Goal: Communication & Community: Answer question/provide support

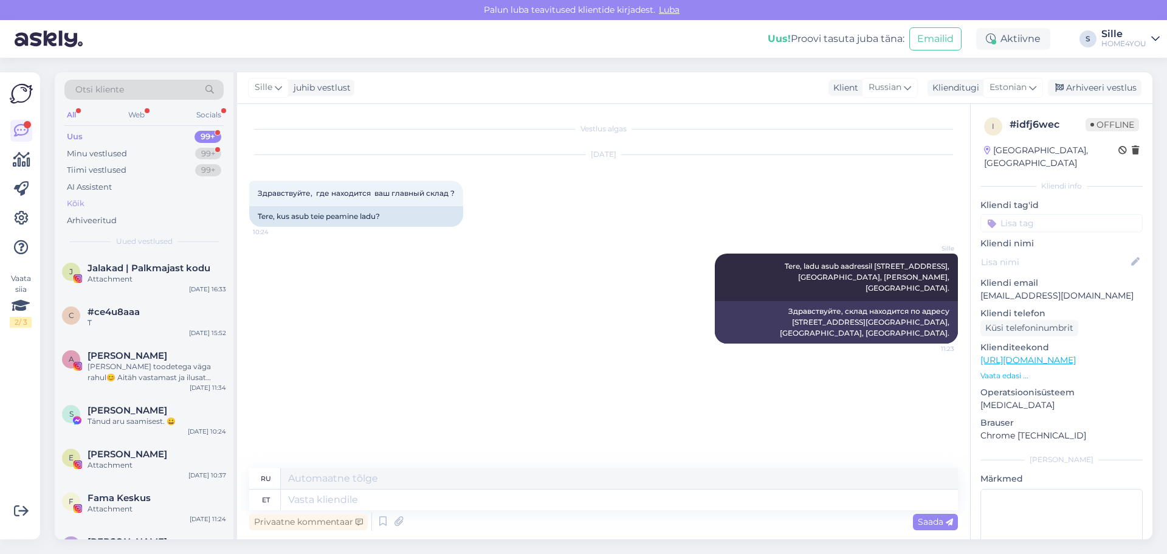
click at [85, 207] on div "Kõik" at bounding box center [143, 203] width 159 height 17
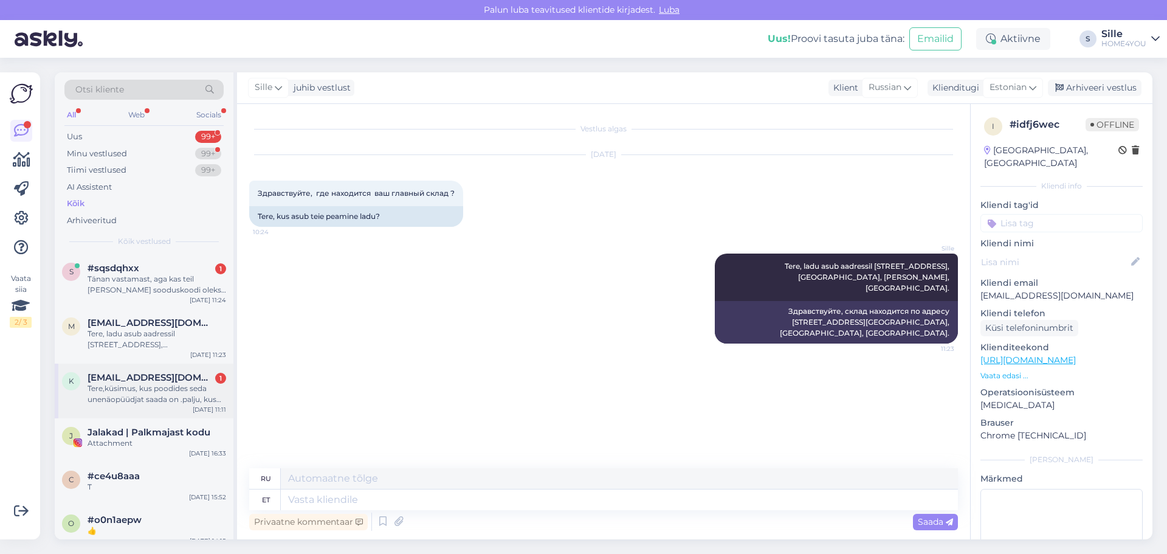
click at [161, 318] on div "Tere,küsimus, kus poodides seda unenäopüüdjat saada on .palju, kus [PERSON_NAME…" at bounding box center [157, 394] width 139 height 22
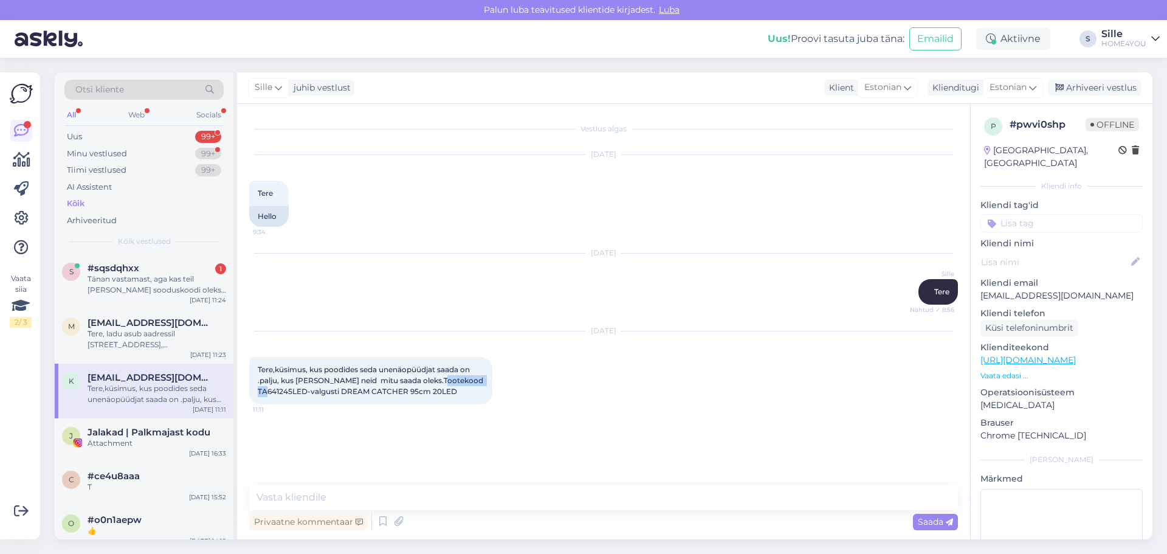
drag, startPoint x: 304, startPoint y: 389, endPoint x: 257, endPoint y: 393, distance: 47.5
click at [257, 318] on div "Tere,küsimus, kus poodides seda unenäopüüdjat saada on .palju, kus [PERSON_NAME…" at bounding box center [370, 380] width 243 height 47
copy span "TA641245LED"
click at [526, 318] on textarea at bounding box center [603, 497] width 709 height 26
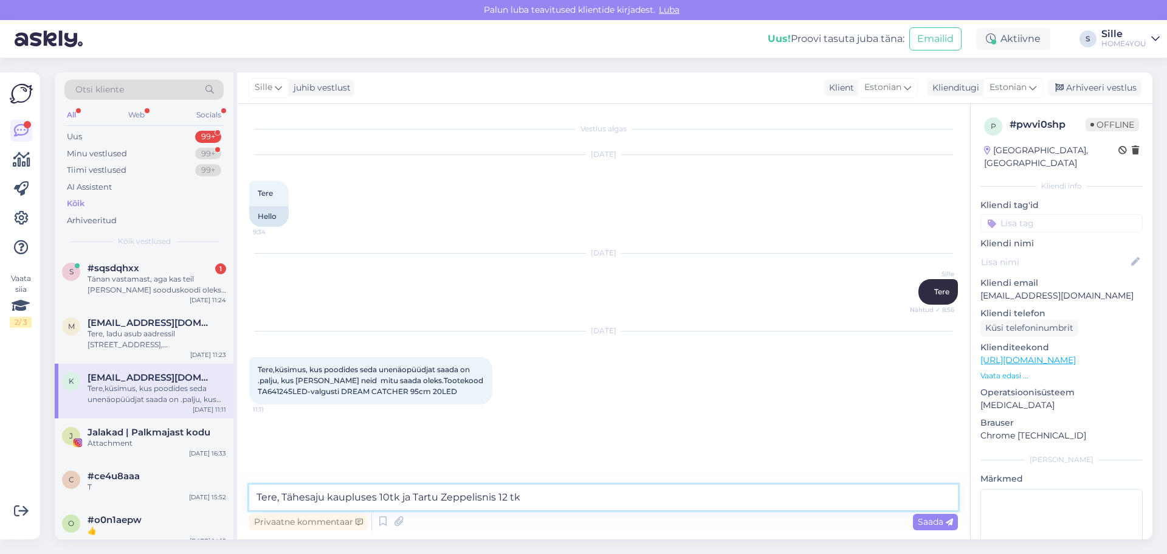
type textarea "Tere, Tähesaju kaupluses 10tk ja Tartu Zeppelisnis 12 tk"
click at [621, 318] on span "Saada" at bounding box center [935, 521] width 35 height 11
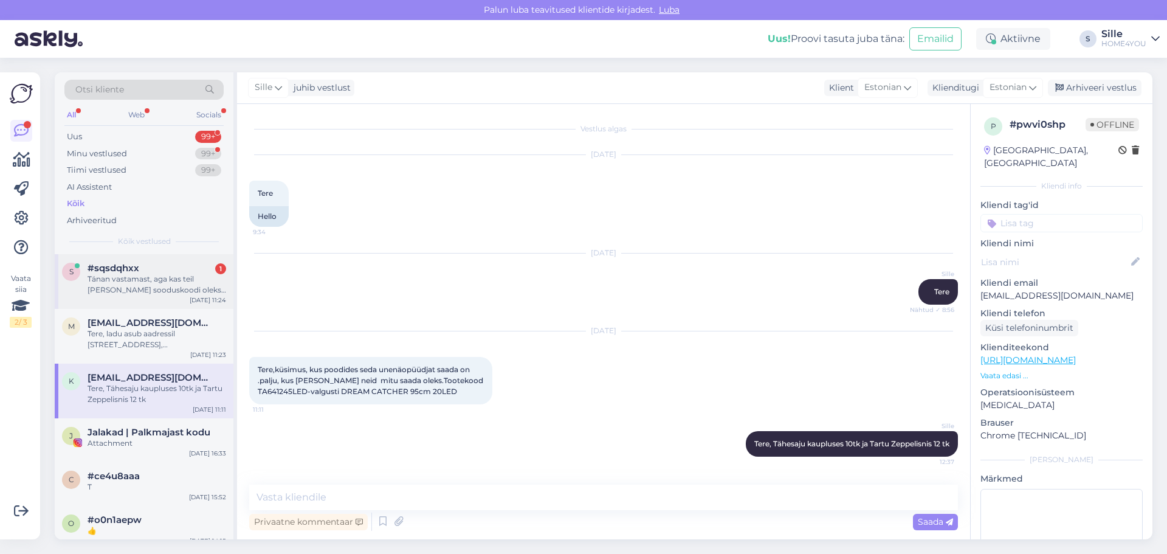
click at [176, 280] on div "Tänan vastamast, aga kas teil [PERSON_NAME] sooduskoodi oleks võimalik jagada?" at bounding box center [157, 284] width 139 height 22
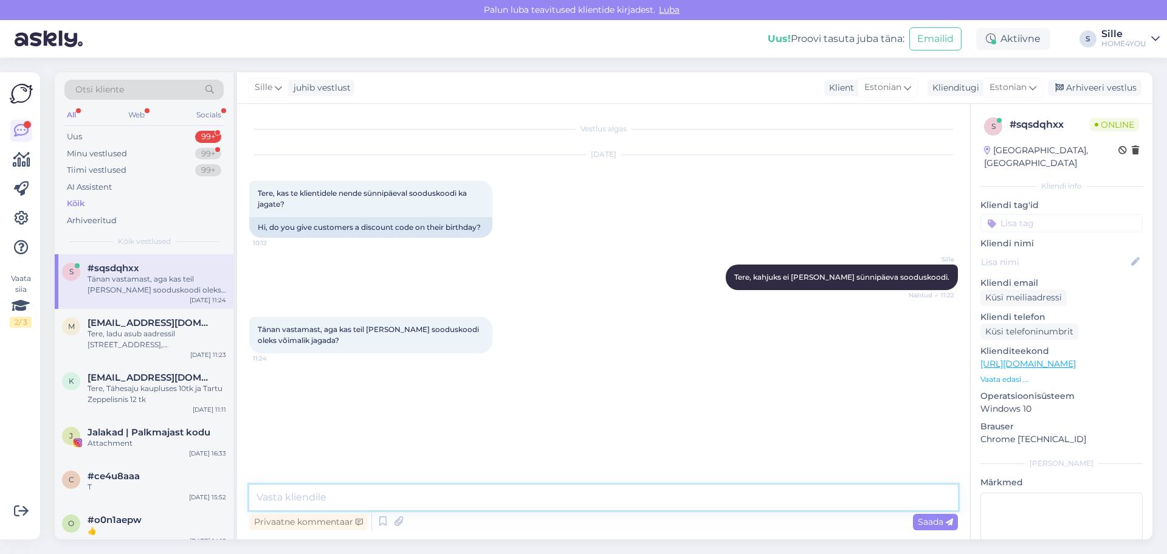
click at [426, 318] on textarea at bounding box center [603, 497] width 709 height 26
click at [601, 318] on textarea "Hetkel on käimas meil erinevad kampaaniad, sooduskood Kairet10" at bounding box center [603, 497] width 709 height 26
drag, startPoint x: 600, startPoint y: 498, endPoint x: 542, endPoint y: 498, distance: 59.0
click at [542, 318] on textarea "Hetkel on käimas meil erinevad kampaaniad, sooduskood Kairet10" at bounding box center [603, 497] width 709 height 26
paste textarea "sooduskood „KAIRET“ -10%,"
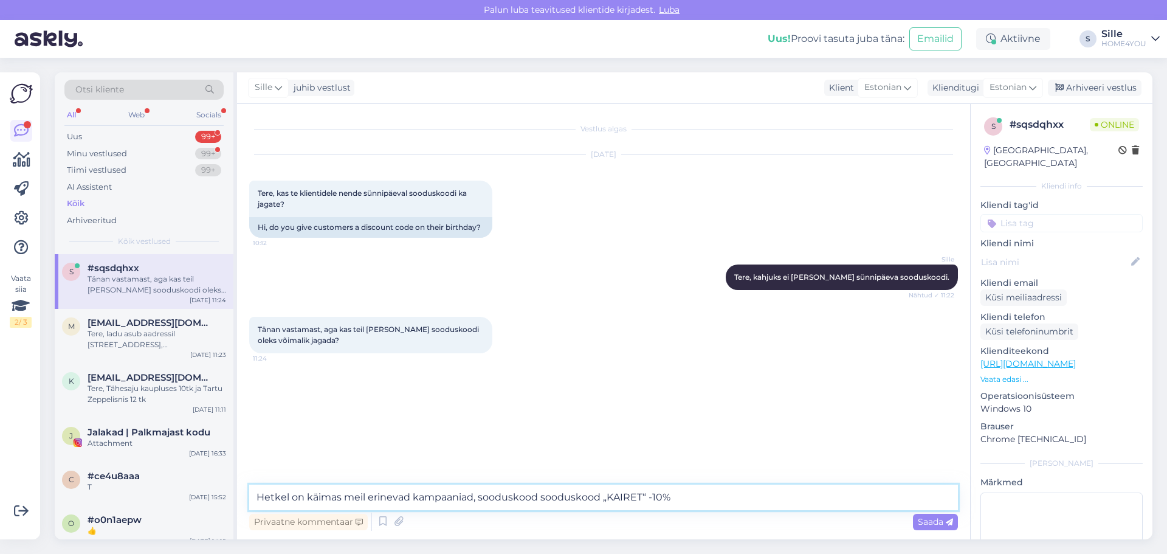
click at [541, 318] on textarea "Hetkel on käimas meil erinevad kampaaniad, sooduskood sooduskood „KAIRET“ -10%" at bounding box center [603, 497] width 709 height 26
type textarea "Hetkel on käimas meil erinevad kampaaniad, sooduskood „KAIRET“ -10%"
